Goal: Task Accomplishment & Management: Use online tool/utility

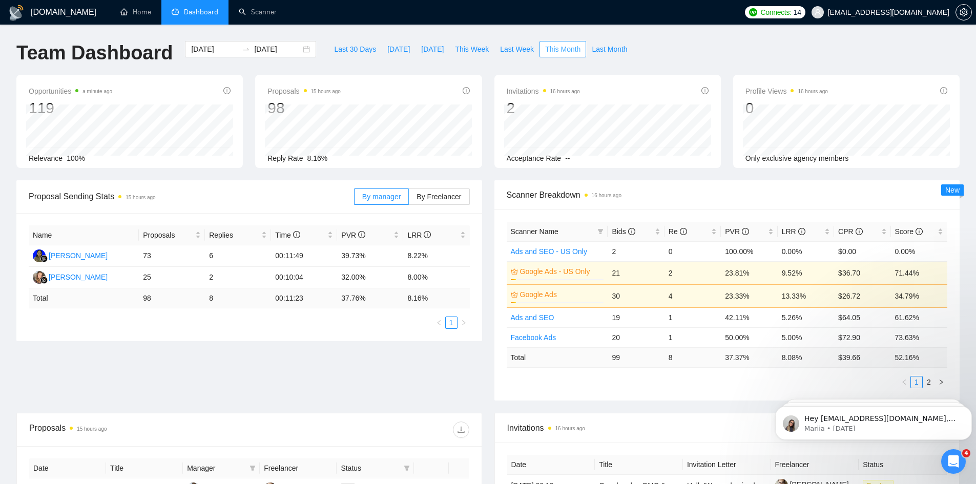
click at [545, 53] on span "This Month" at bounding box center [562, 49] width 35 height 11
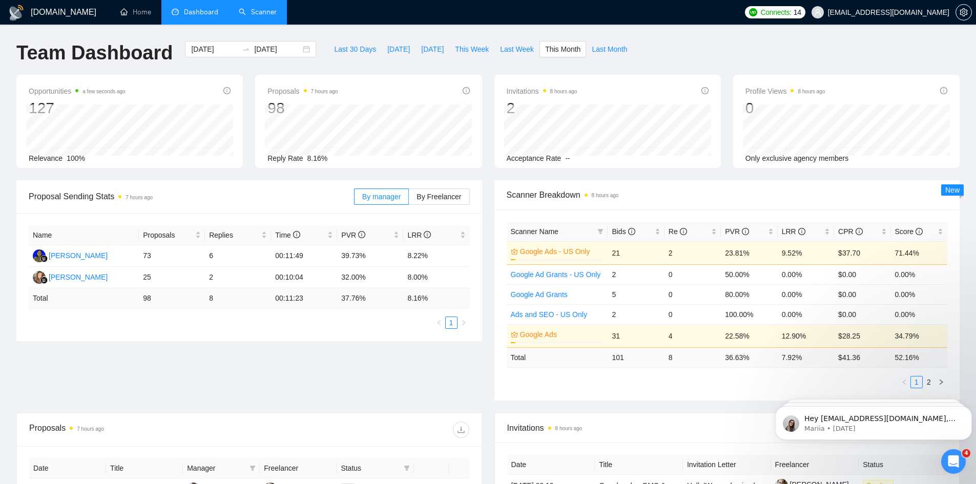
click at [260, 10] on link "Scanner" at bounding box center [258, 12] width 38 height 9
